Goal: Transaction & Acquisition: Purchase product/service

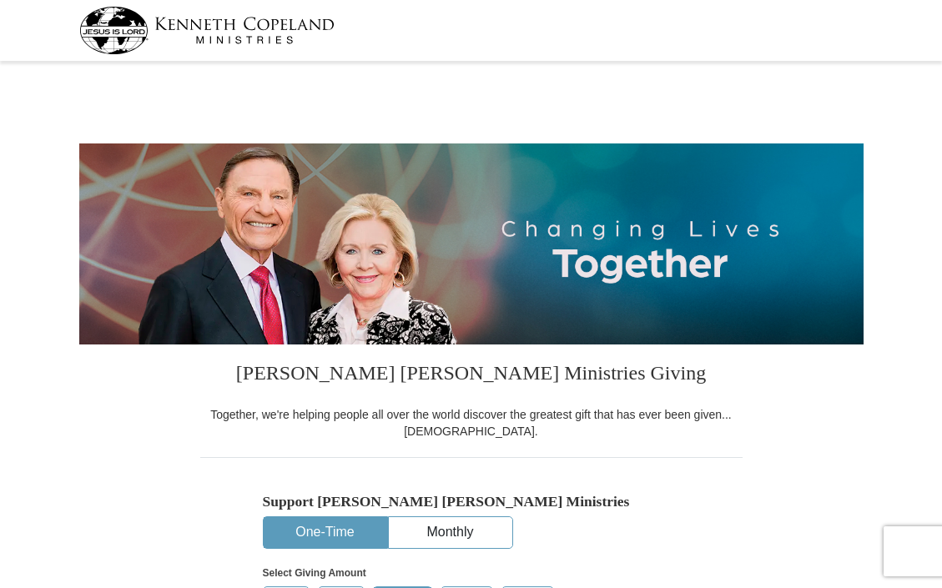
select select "SC"
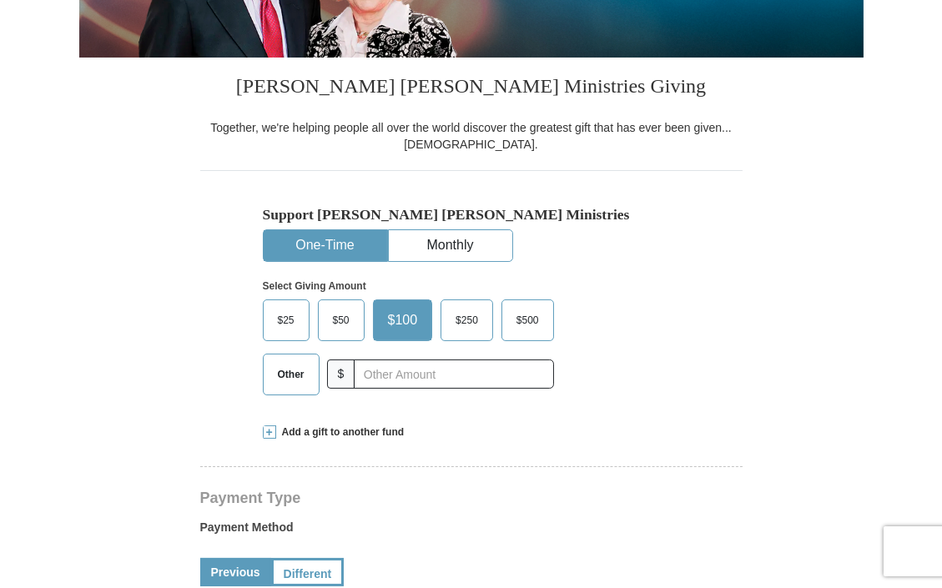
scroll to position [292, 0]
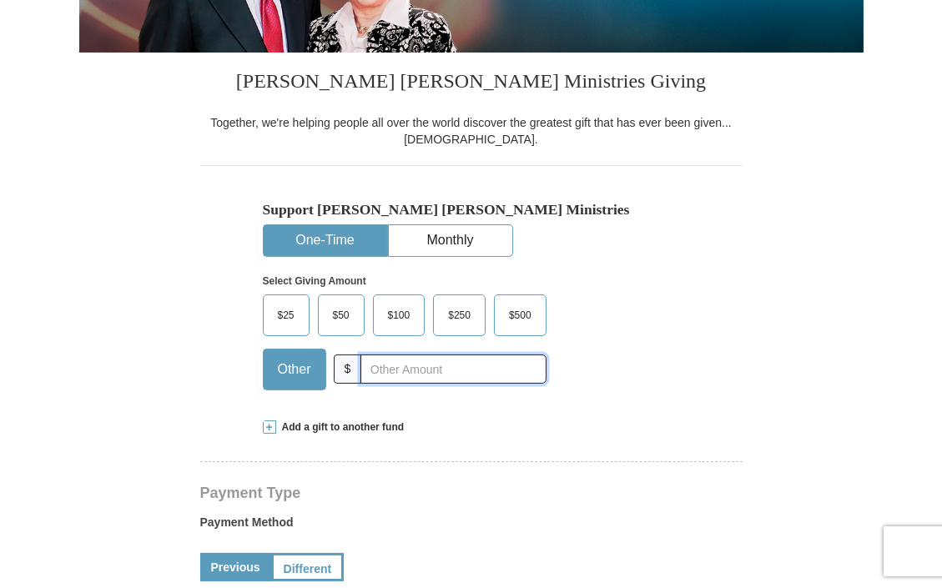
click at [382, 371] on input "text" at bounding box center [453, 369] width 185 height 29
type input "400.00"
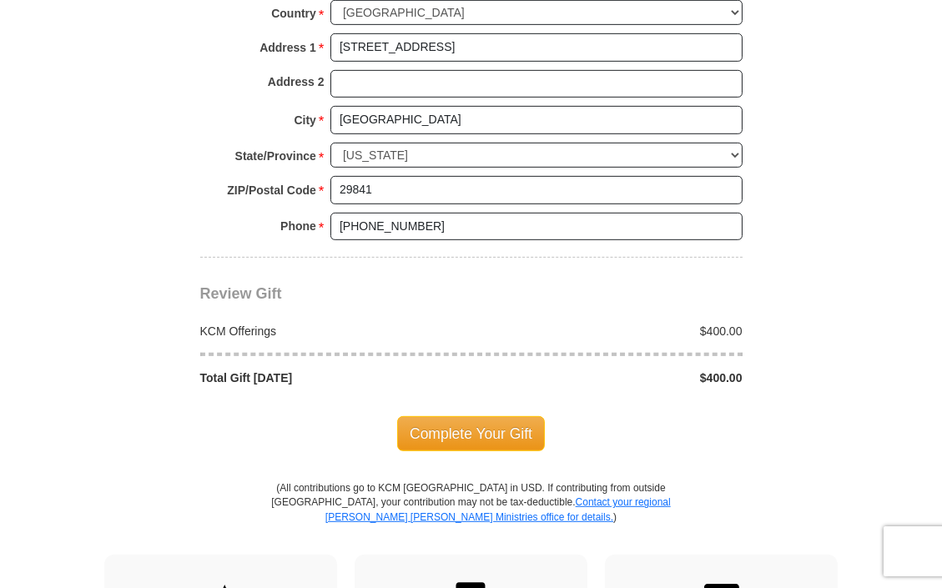
scroll to position [1268, 0]
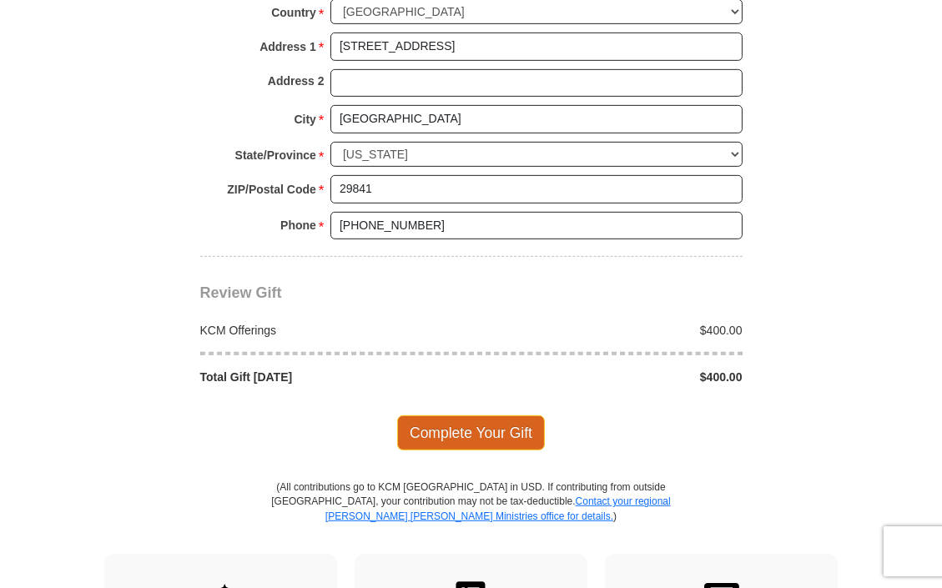
click at [458, 416] on span "Complete Your Gift" at bounding box center [471, 433] width 148 height 35
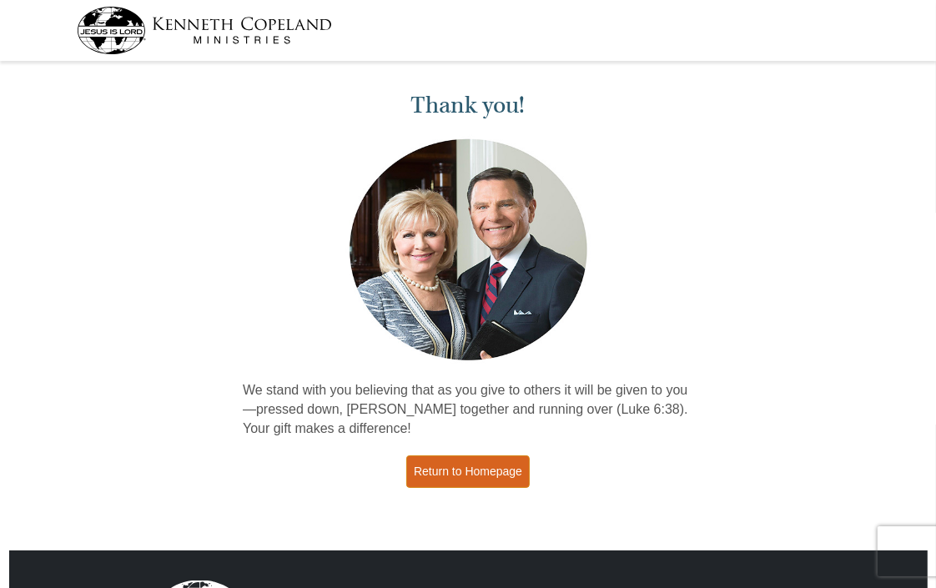
click at [459, 478] on link "Return to Homepage" at bounding box center [468, 472] width 124 height 33
